Goal: Information Seeking & Learning: Learn about a topic

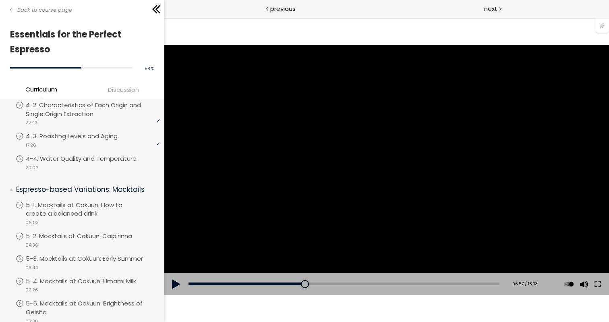
scroll to position [429, 0]
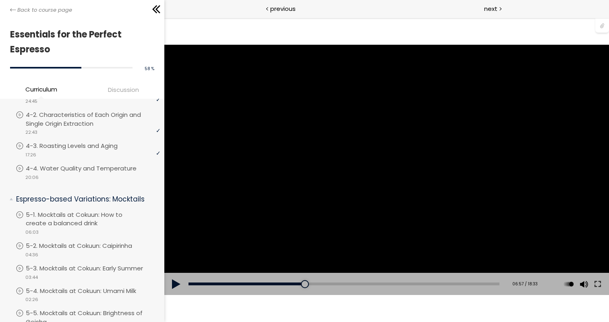
click at [248, 185] on div "Download the "Tasting Sheet" by clicking the 📎 above." at bounding box center [386, 170] width 445 height 250
click at [376, 286] on div "Add chapter 10:48" at bounding box center [344, 284] width 311 height 23
click at [378, 283] on div "10:48" at bounding box center [344, 284] width 311 height 3
click at [423, 286] on div "Add chapter 12:55" at bounding box center [344, 284] width 311 height 23
click at [492, 10] on span "next" at bounding box center [490, 8] width 13 height 9
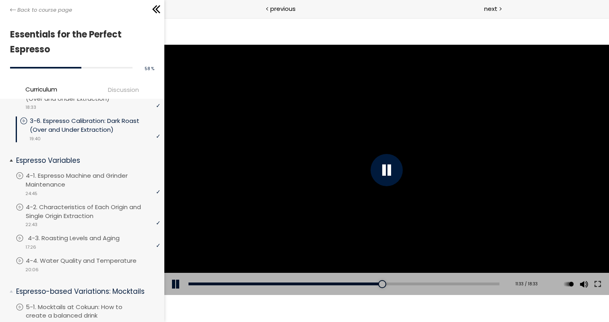
scroll to position [345, 0]
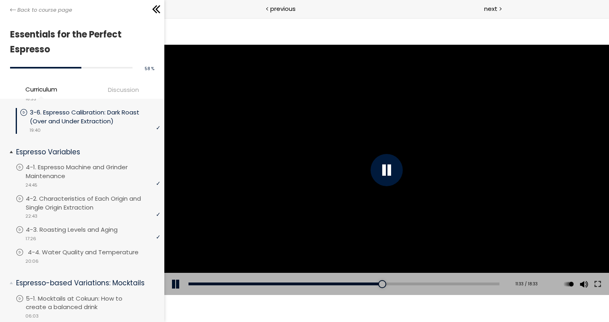
click at [108, 248] on p "4-4. Water Quality and Temperature" at bounding box center [91, 252] width 127 height 9
click at [494, 10] on span "next" at bounding box center [490, 8] width 13 height 9
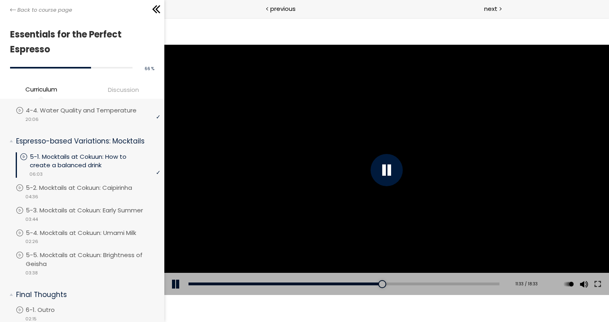
scroll to position [487, 0]
click at [112, 193] on div "video 04:36" at bounding box center [88, 197] width 145 height 8
click at [91, 211] on p "5-3. Mocktails at Cokuun: Early Summer" at bounding box center [94, 210] width 133 height 9
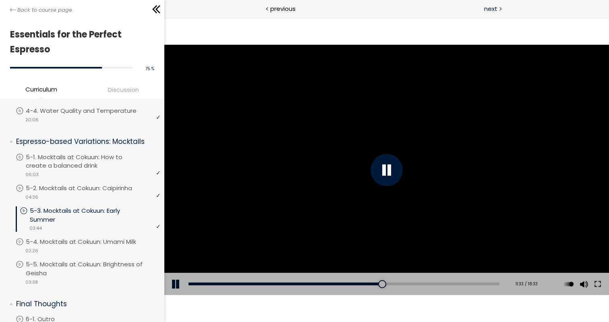
click at [495, 7] on span "next" at bounding box center [490, 8] width 13 height 9
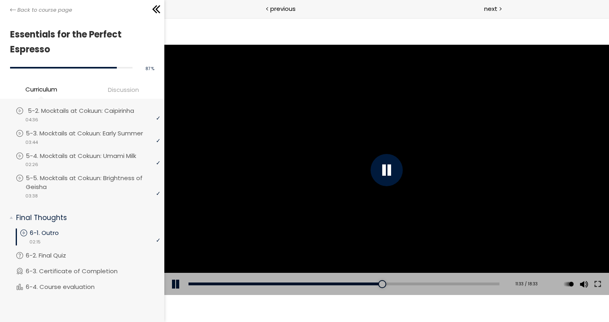
scroll to position [569, 0]
click at [493, 9] on span "next" at bounding box center [490, 8] width 13 height 9
click at [494, 12] on span "next" at bounding box center [490, 8] width 13 height 9
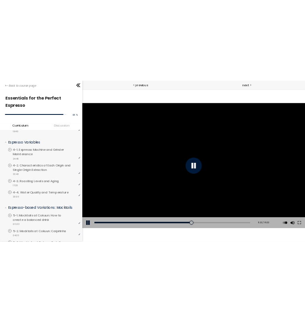
scroll to position [376, 0]
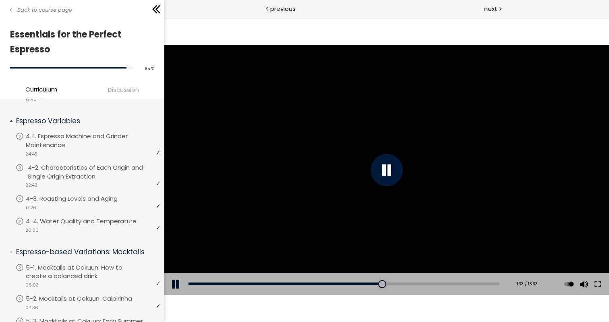
click at [109, 169] on p "4-2. Characteristics of Each Origin and Single Origin Extraction" at bounding box center [95, 172] width 135 height 18
